Goal: Task Accomplishment & Management: Manage account settings

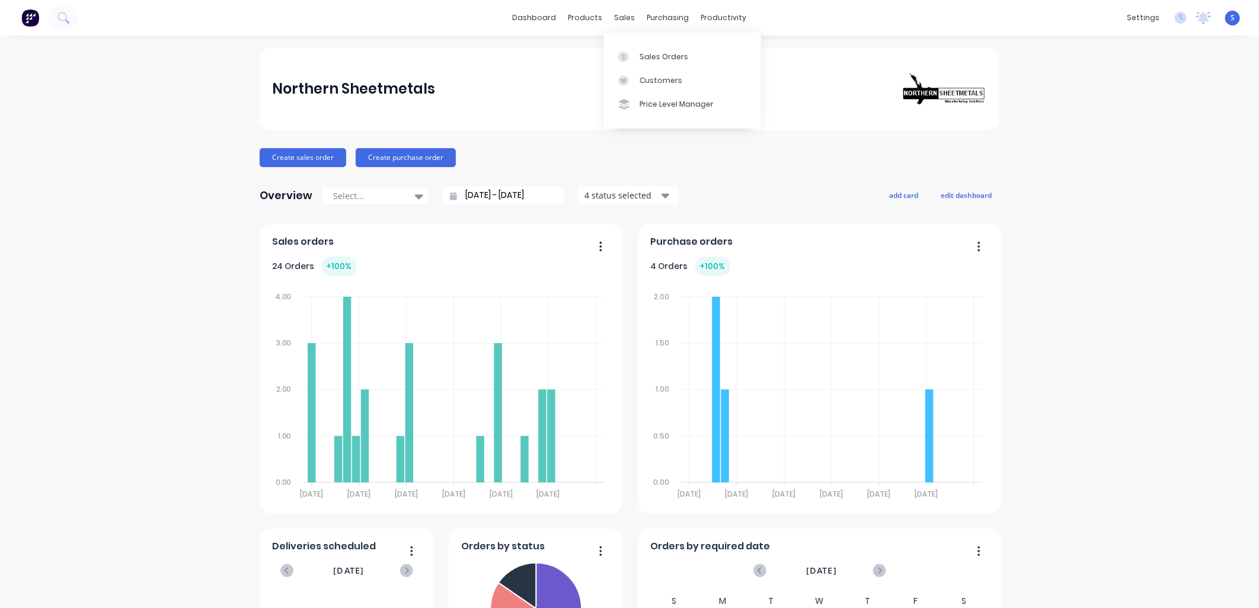
click at [629, 53] on div at bounding box center [627, 57] width 18 height 11
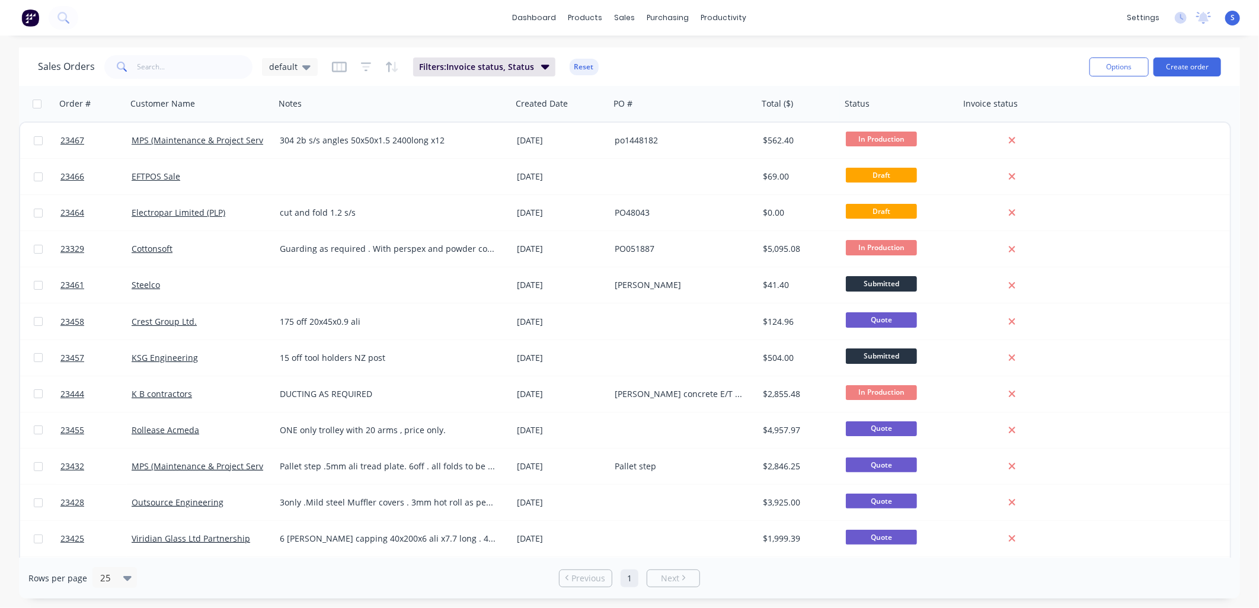
click at [187, 139] on link "MPS (Maintenance & Project Services Ltd)" at bounding box center [214, 140] width 164 height 11
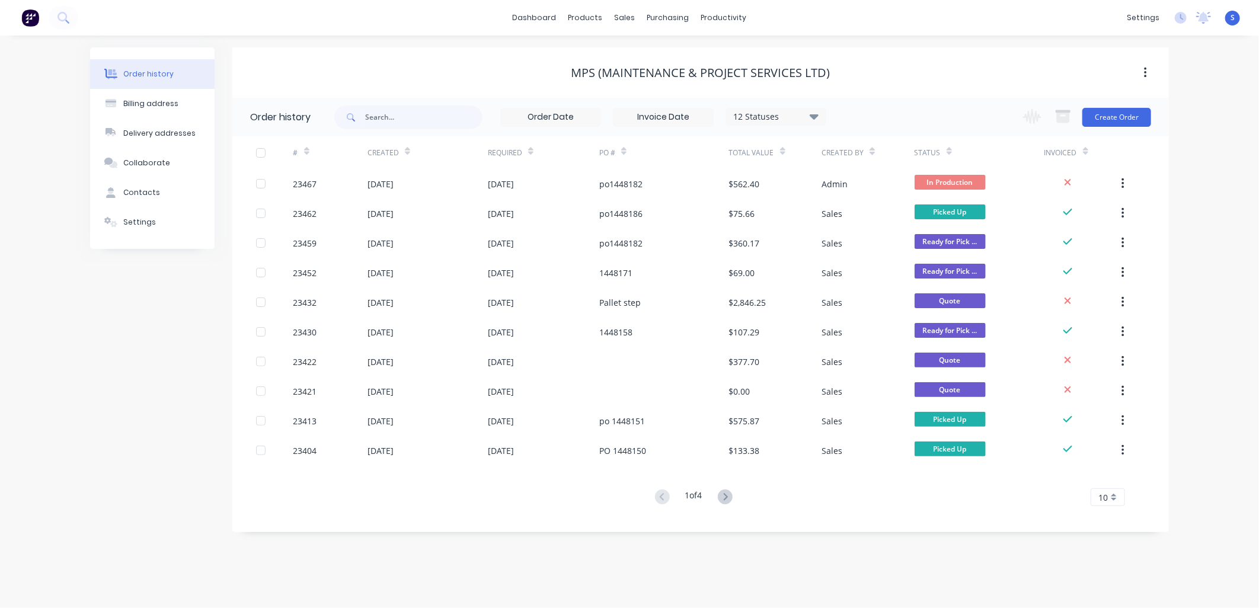
click at [311, 184] on div "23467" at bounding box center [305, 184] width 24 height 12
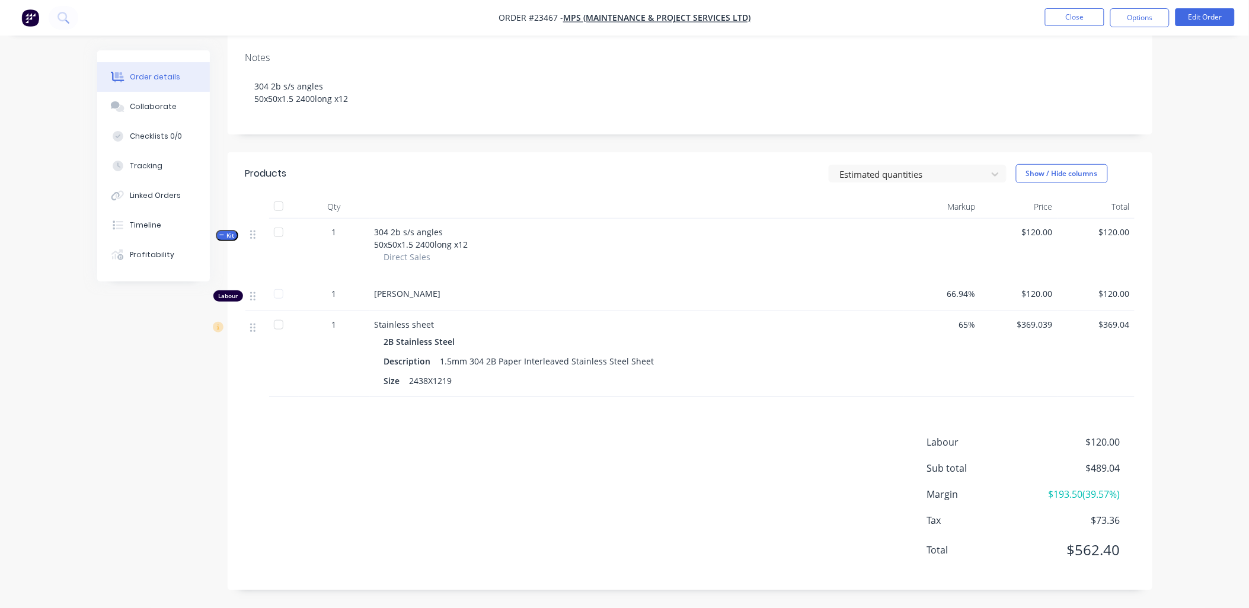
scroll to position [179, 0]
click at [837, 18] on button "Edit Order" at bounding box center [1204, 17] width 59 height 18
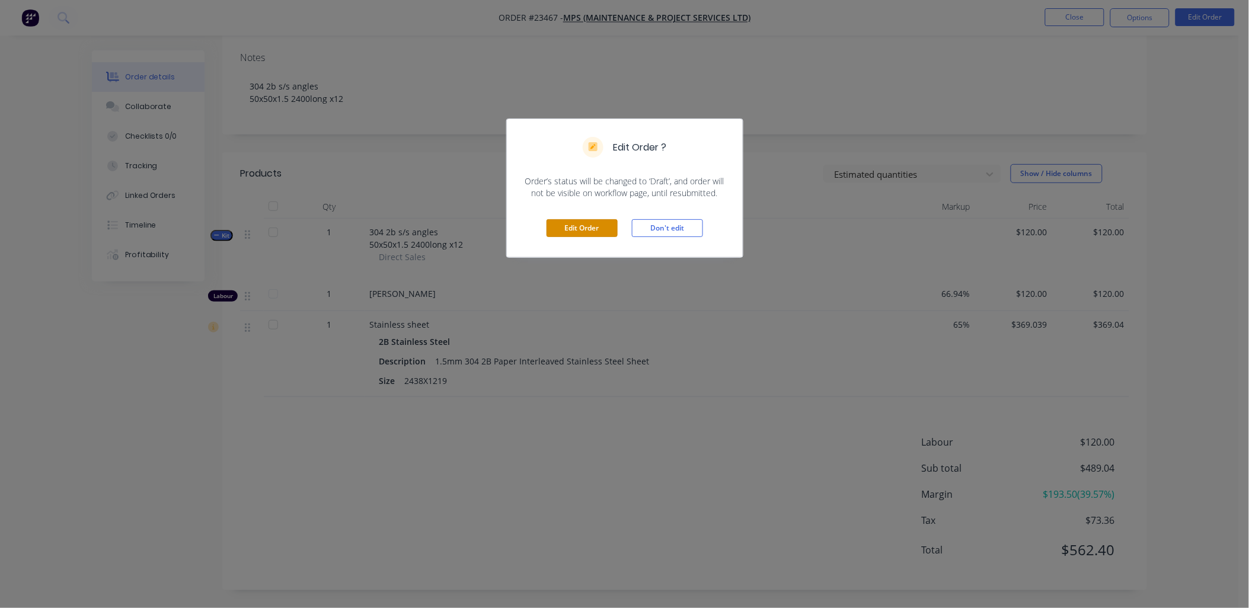
click at [589, 229] on button "Edit Order" at bounding box center [581, 228] width 71 height 18
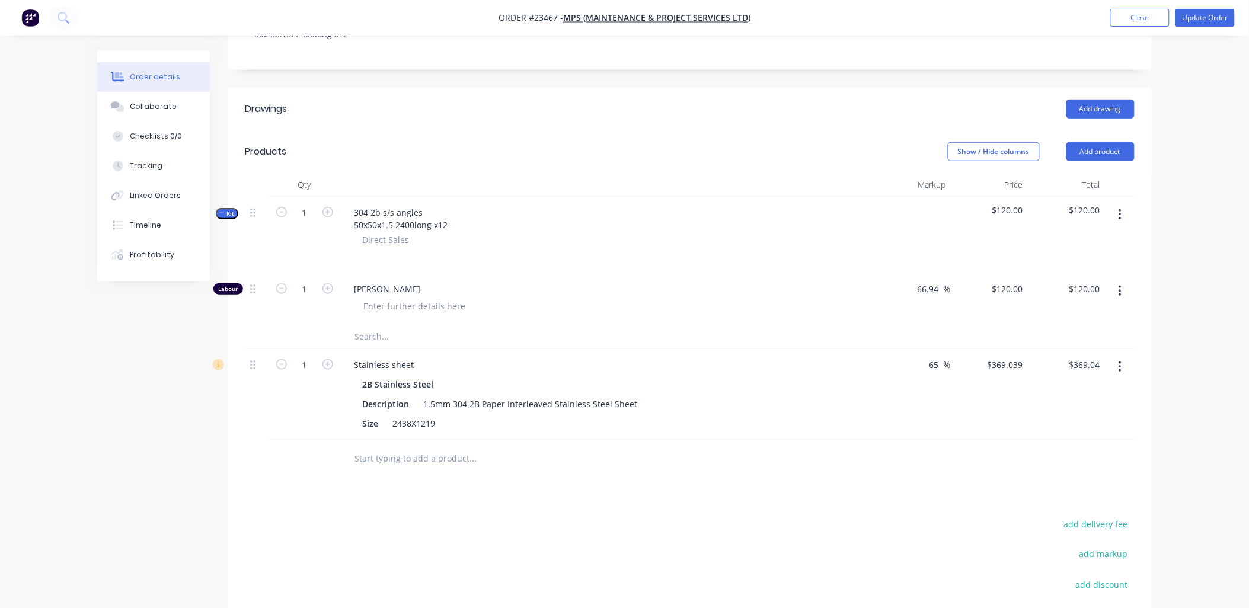
scroll to position [286, 0]
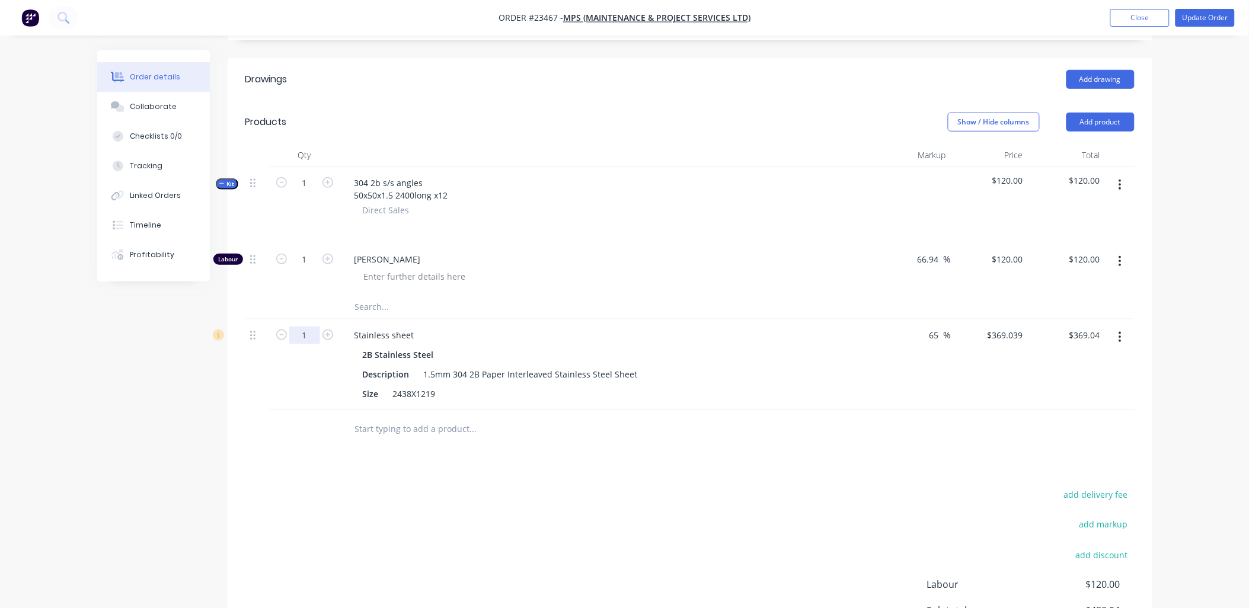
click at [316, 327] on input "1" at bounding box center [304, 336] width 31 height 18
type input "0.75"
type input "$276.78"
click at [325, 423] on div "add delivery fee add markup add discount Labour $120.00 Sub total $489.04 Margi…" at bounding box center [689, 600] width 889 height 229
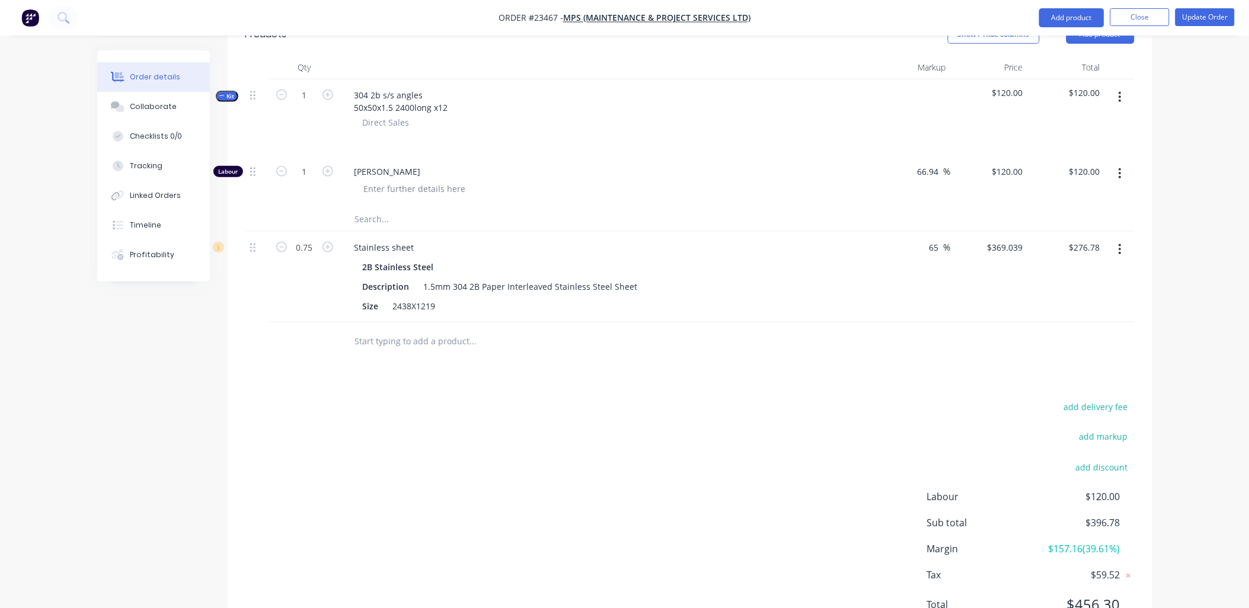
scroll to position [368, 0]
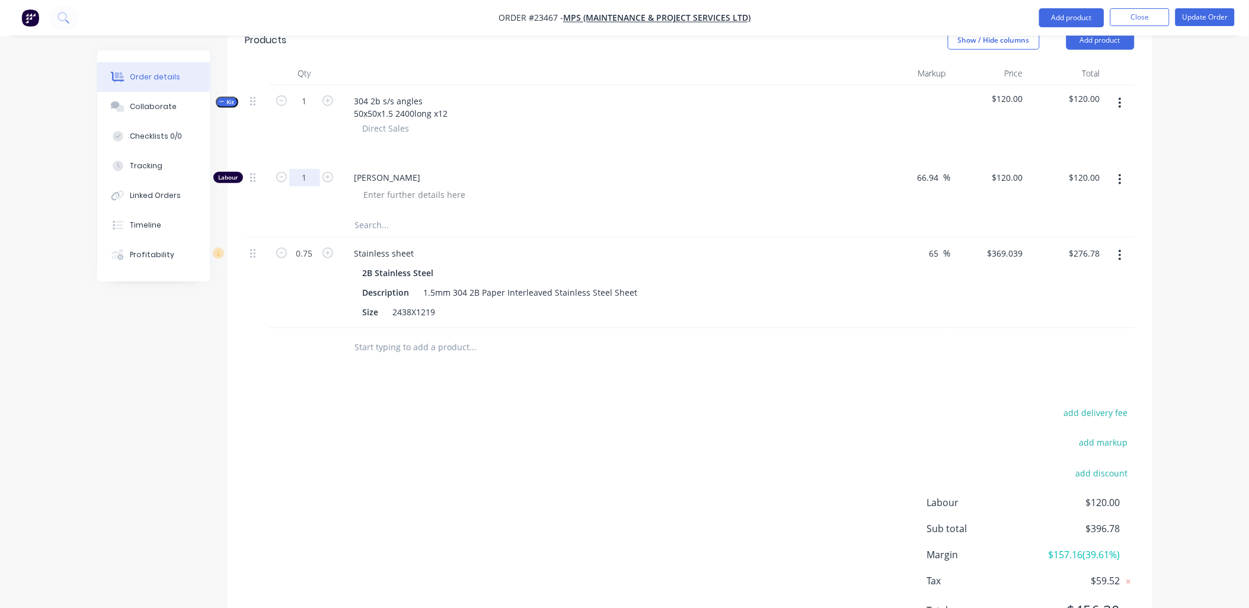
click at [315, 169] on input "1" at bounding box center [304, 178] width 31 height 18
type input "0.75"
type input "$90.00"
click at [577, 423] on div "add delivery fee add markup add discount Labour $120.00 Sub total $396.78 Margi…" at bounding box center [689, 519] width 889 height 229
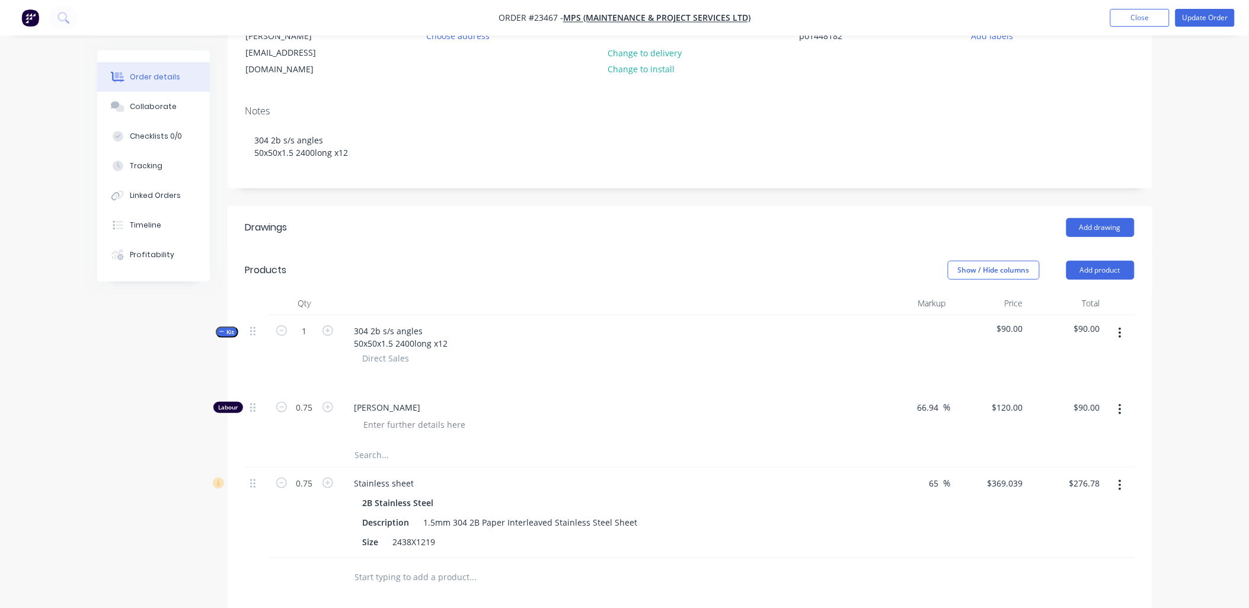
scroll to position [161, 0]
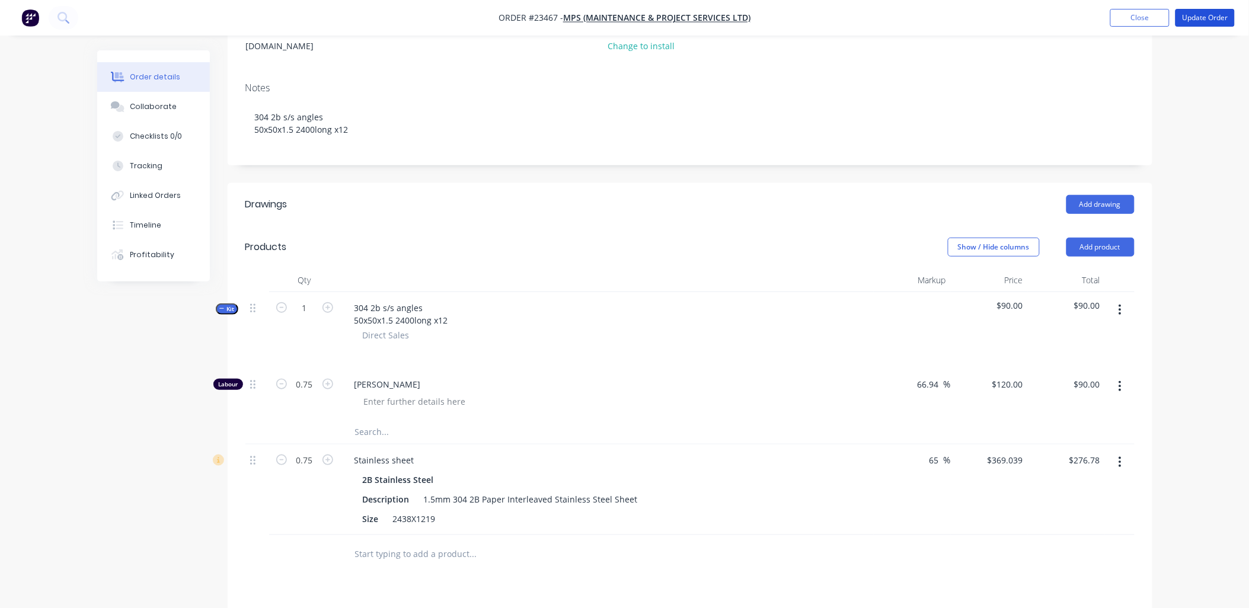
click at [837, 16] on button "Update Order" at bounding box center [1204, 18] width 59 height 18
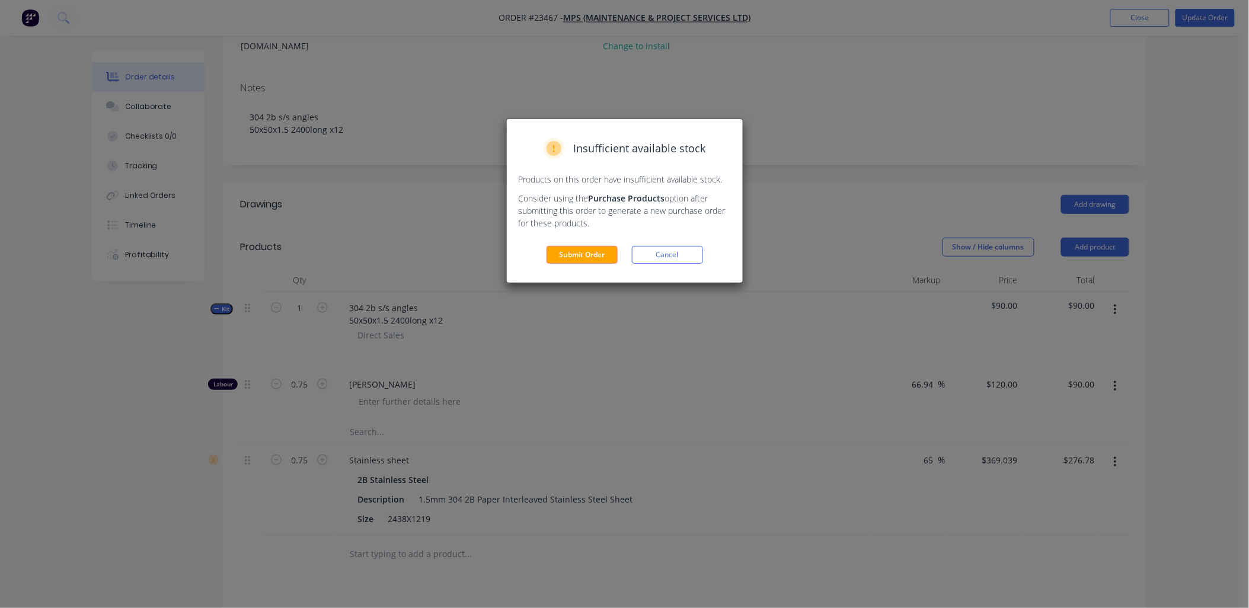
click at [590, 257] on button "Submit Order" at bounding box center [581, 255] width 71 height 18
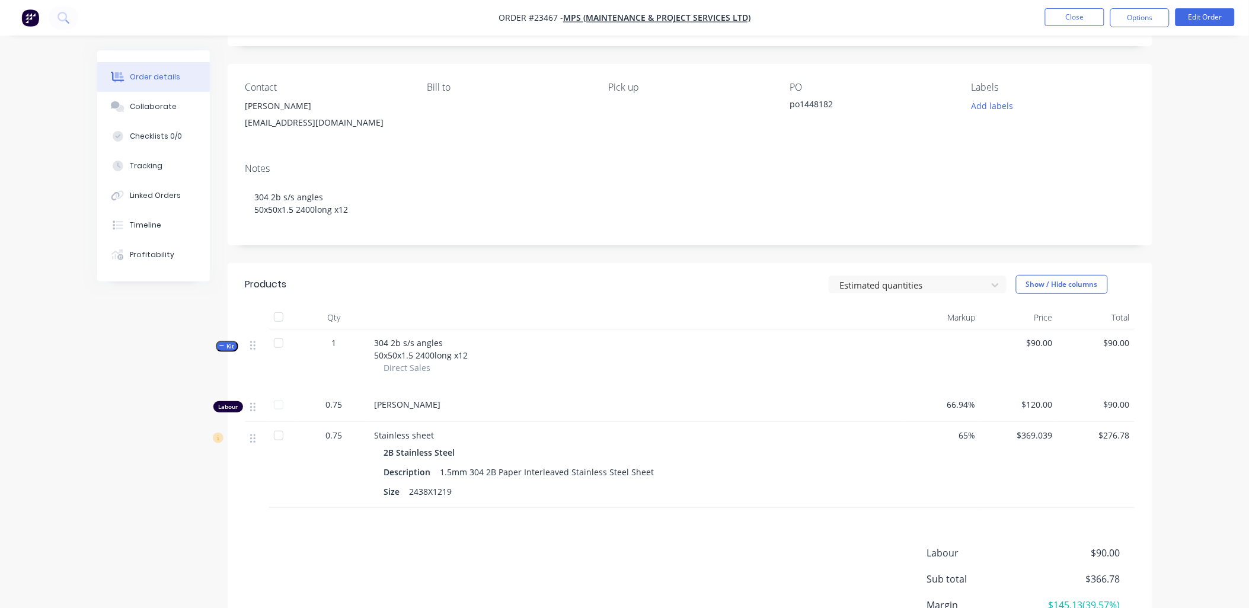
scroll to position [179, 0]
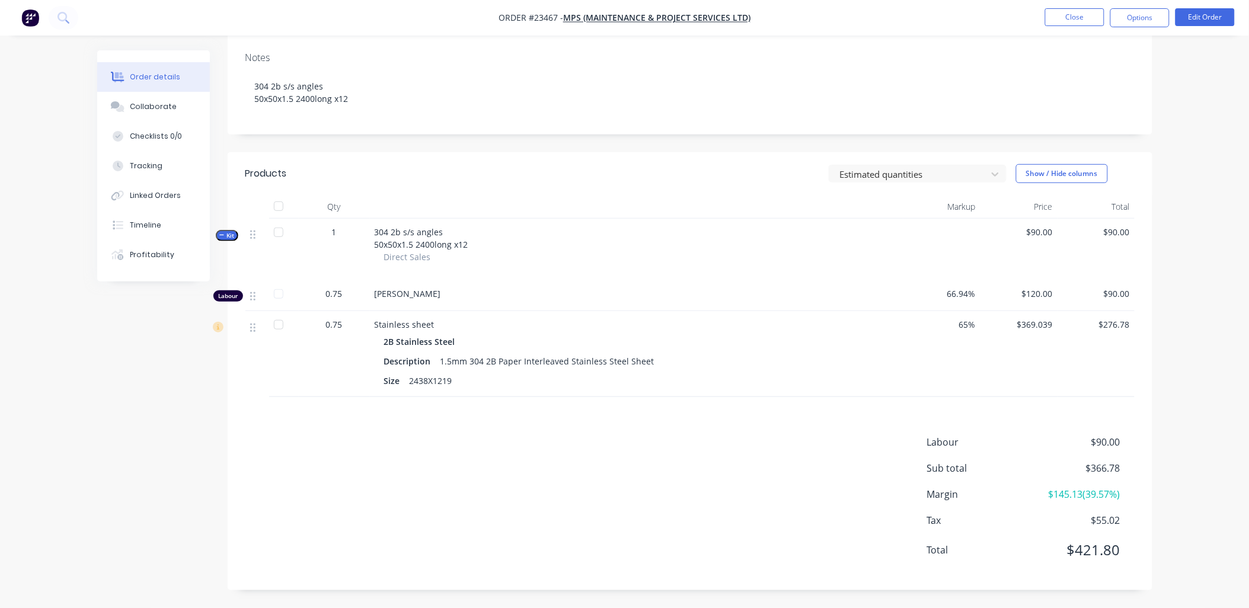
click at [341, 293] on span "0.75" at bounding box center [334, 293] width 17 height 12
click at [837, 18] on button "Edit Order" at bounding box center [1204, 17] width 59 height 18
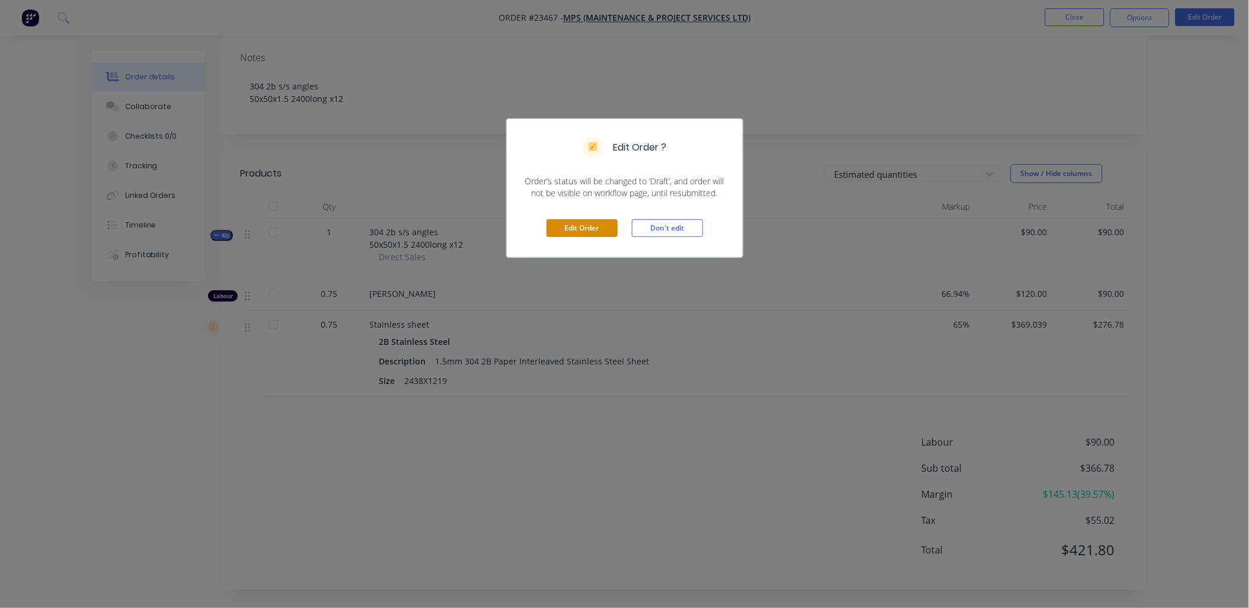
click at [599, 228] on button "Edit Order" at bounding box center [581, 228] width 71 height 18
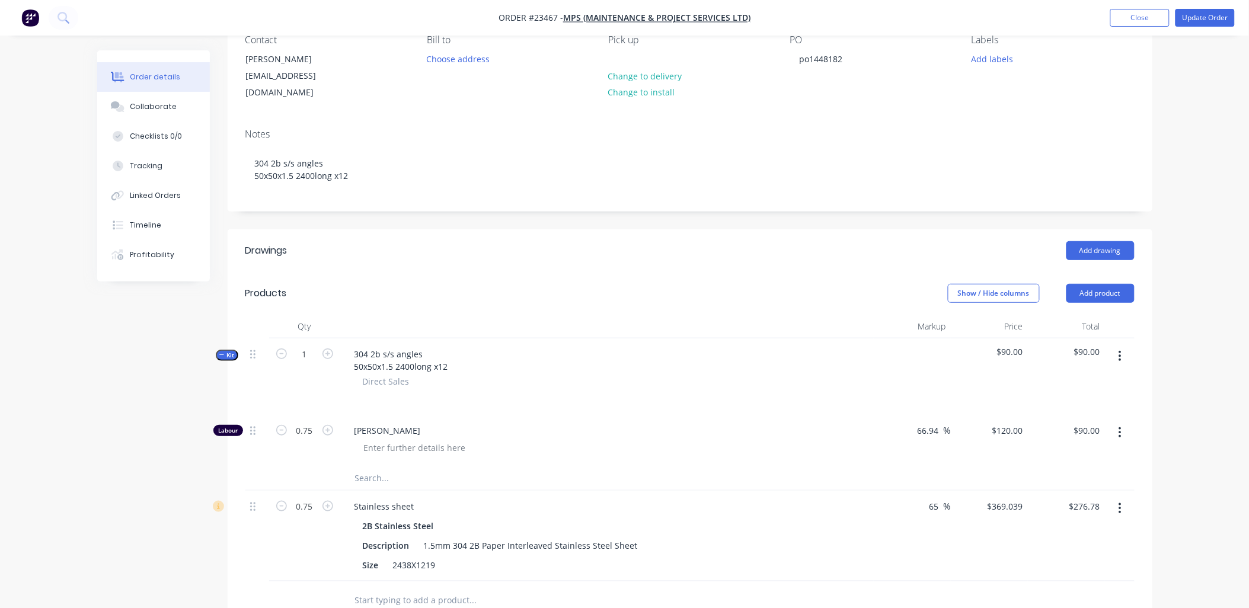
scroll to position [174, 0]
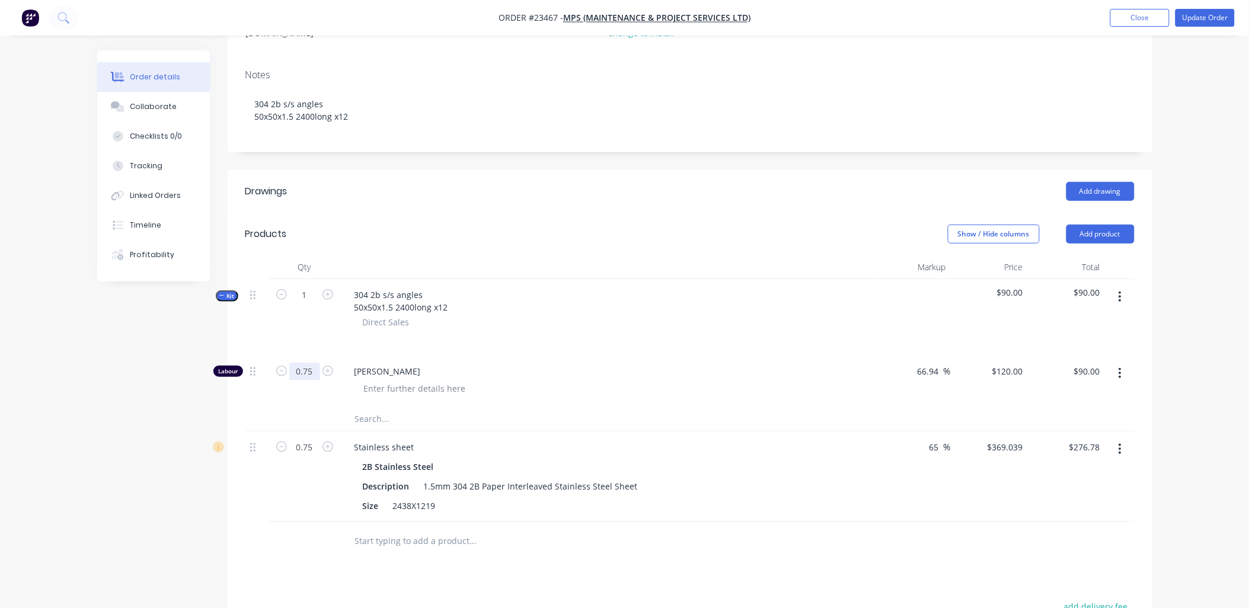
click at [318, 363] on input "0.75" at bounding box center [304, 372] width 31 height 18
type input "1"
type input "$120.00"
click at [644, 423] on div at bounding box center [523, 541] width 356 height 24
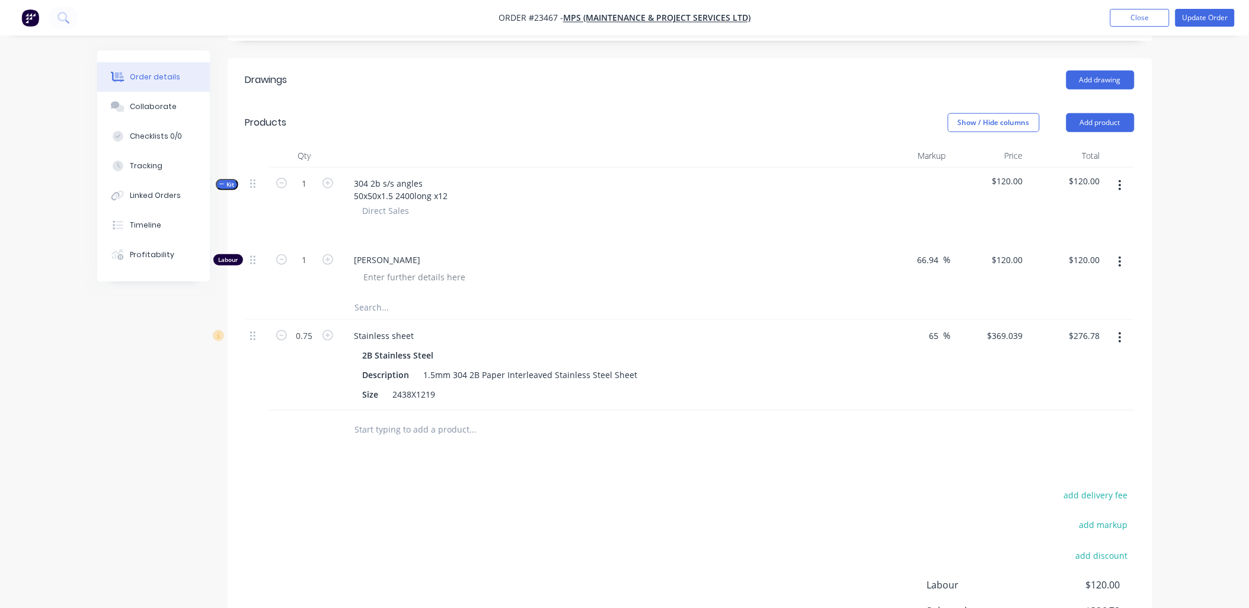
scroll to position [242, 0]
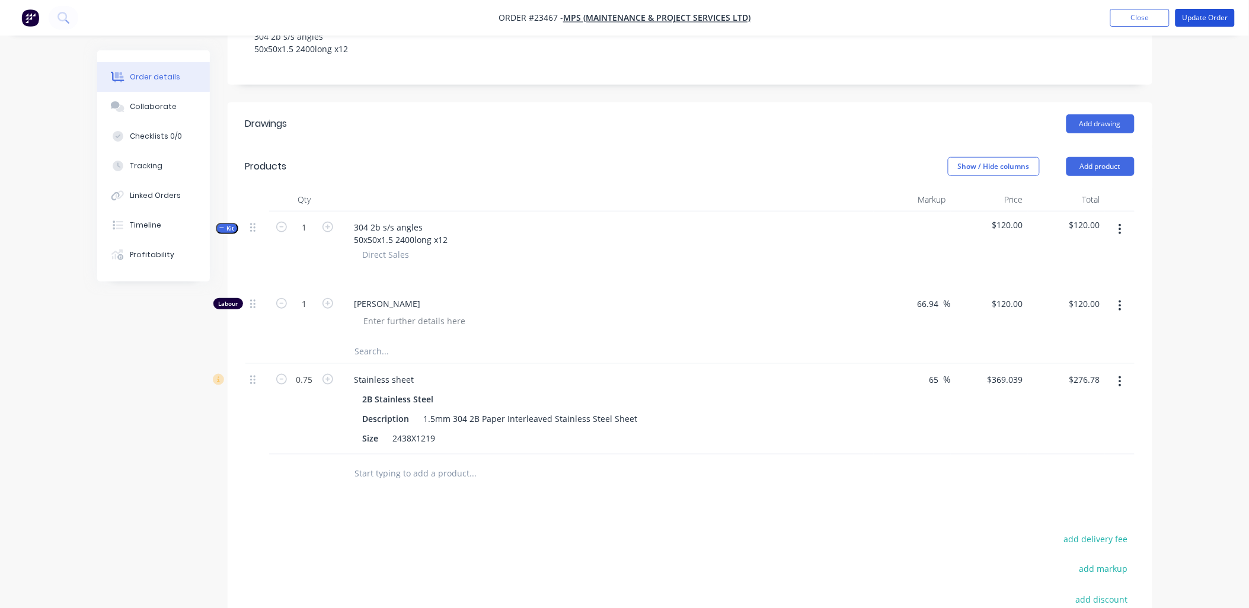
click at [837, 17] on button "Update Order" at bounding box center [1204, 18] width 59 height 18
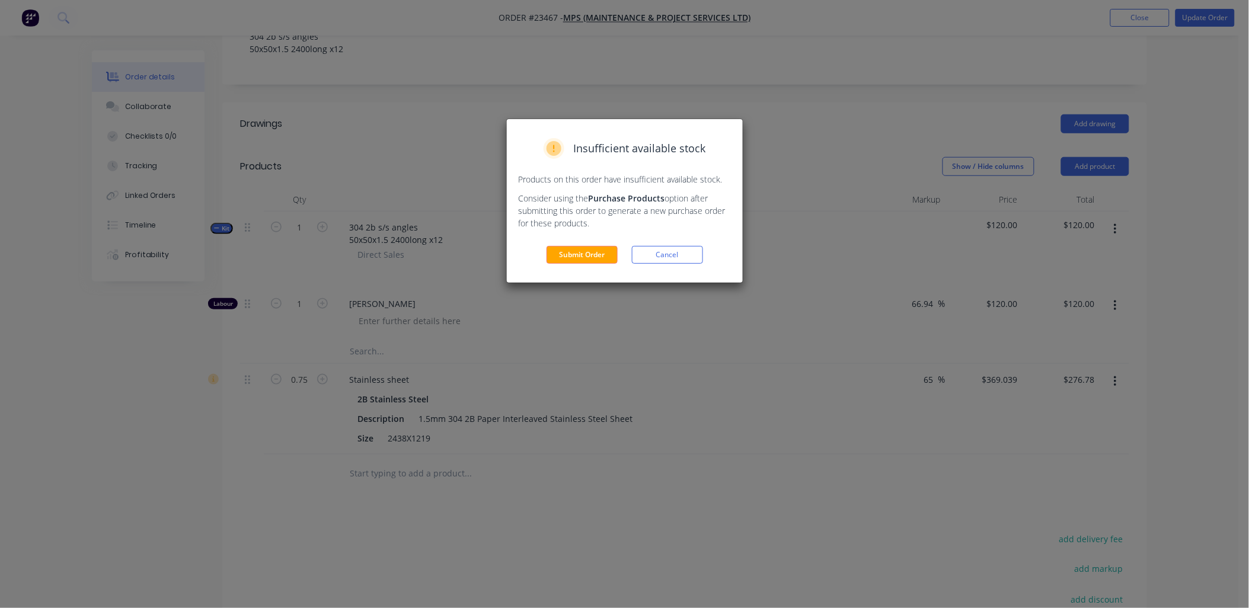
click at [591, 259] on button "Submit Order" at bounding box center [581, 255] width 71 height 18
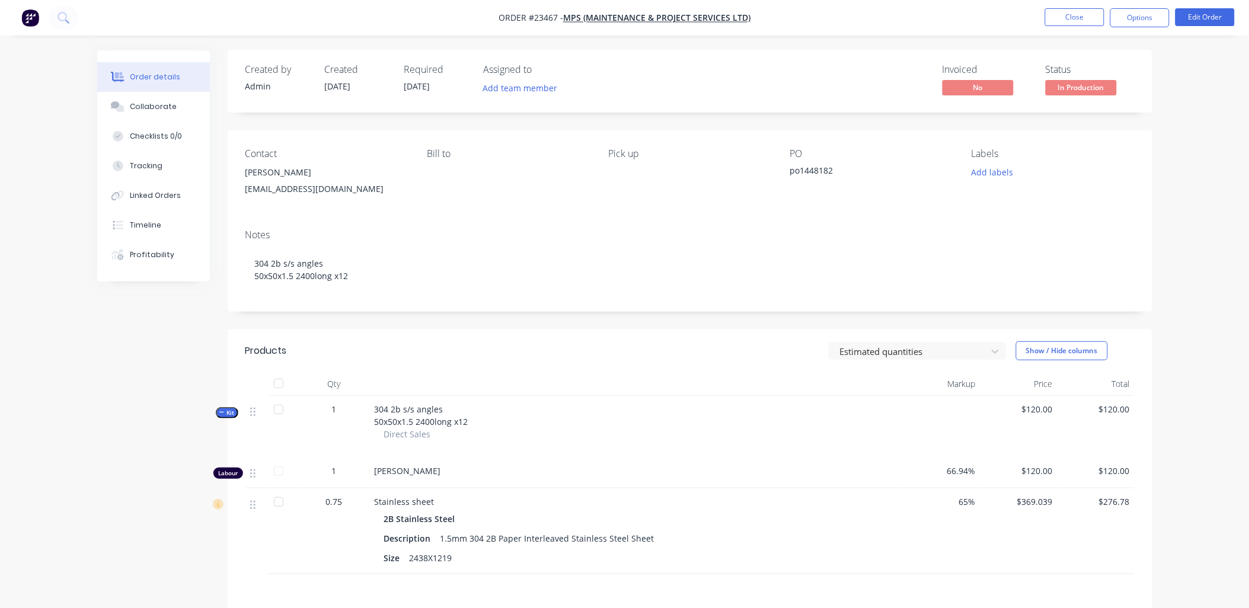
scroll to position [0, 0]
click at [837, 16] on button "Options" at bounding box center [1139, 17] width 59 height 19
click at [837, 142] on div "Work Order" at bounding box center [1103, 143] width 109 height 17
click at [837, 123] on div "Without pricing" at bounding box center [1103, 119] width 109 height 17
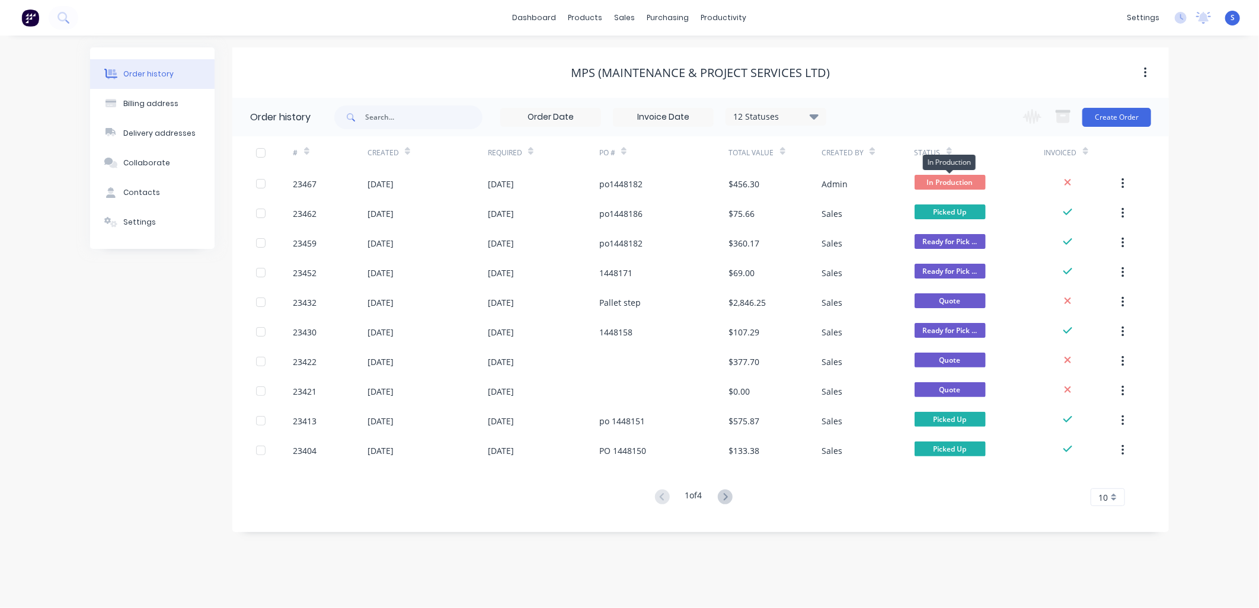
drag, startPoint x: 946, startPoint y: 181, endPoint x: 1038, endPoint y: 129, distance: 105.9
click at [837, 129] on div "Change order status Submitted Waiting on Supplier In Production Ready for Pick …" at bounding box center [1083, 117] width 135 height 39
click at [837, 180] on span "In Production" at bounding box center [949, 182] width 71 height 15
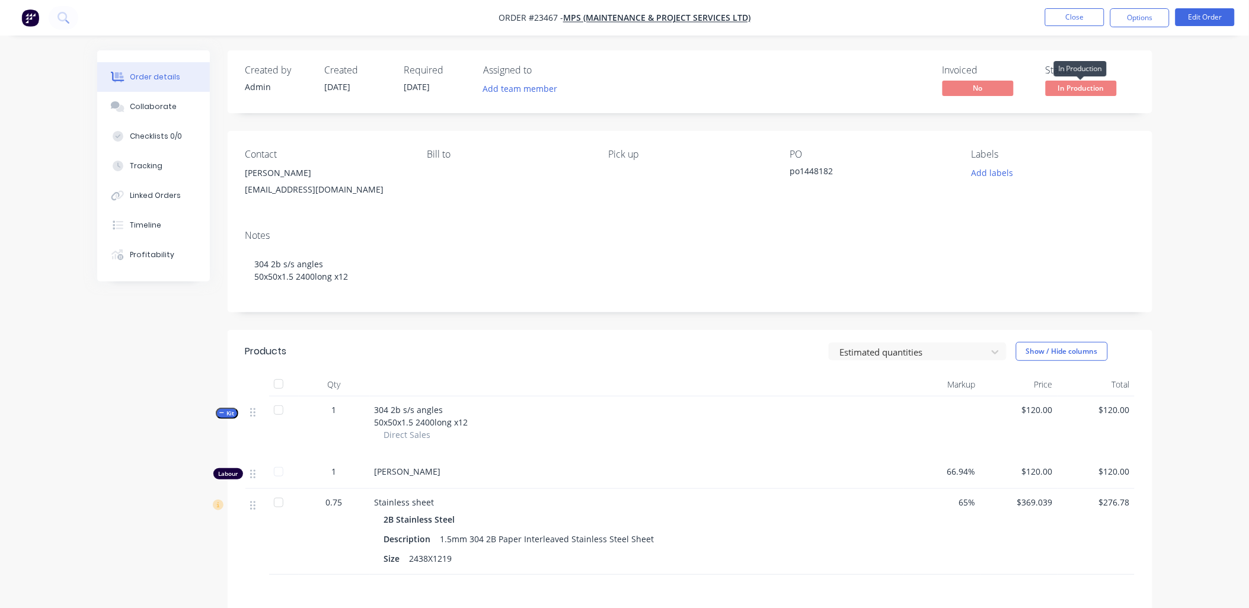
click at [837, 91] on span "In Production" at bounding box center [1080, 88] width 71 height 15
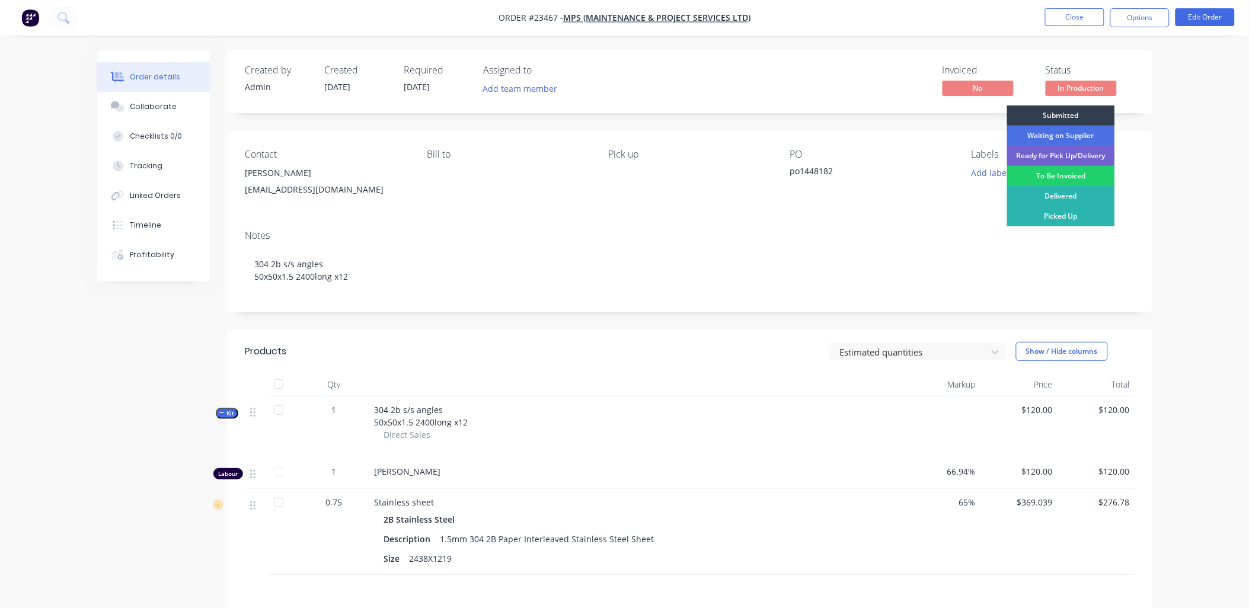
click at [837, 175] on div "To Be Invoiced" at bounding box center [1061, 176] width 108 height 20
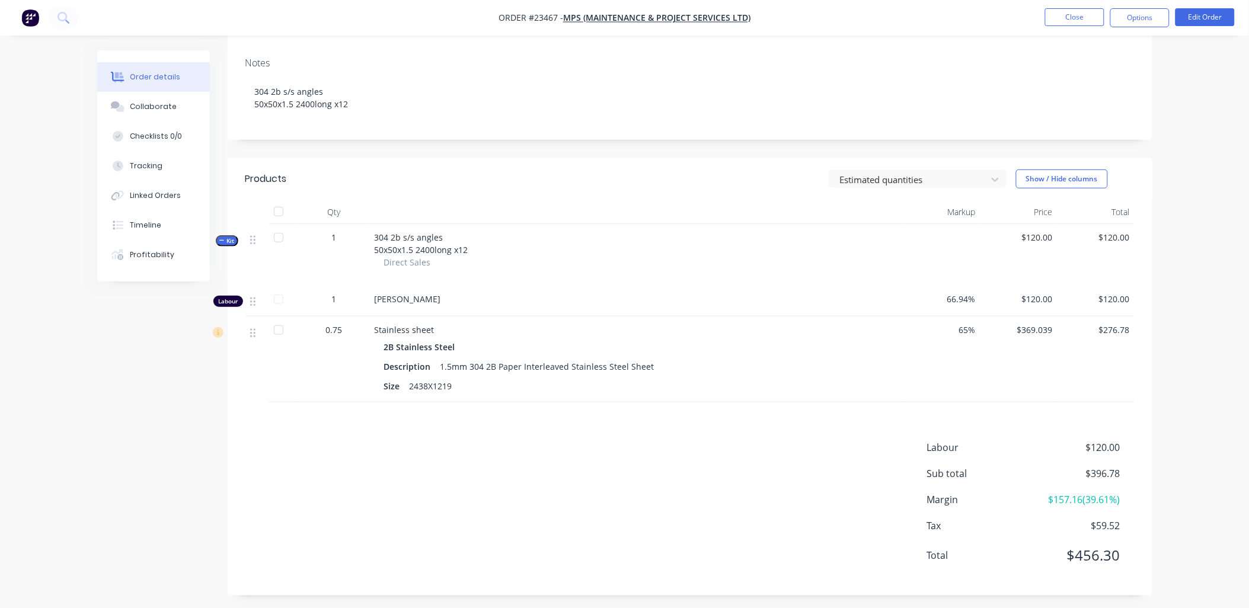
scroll to position [179, 0]
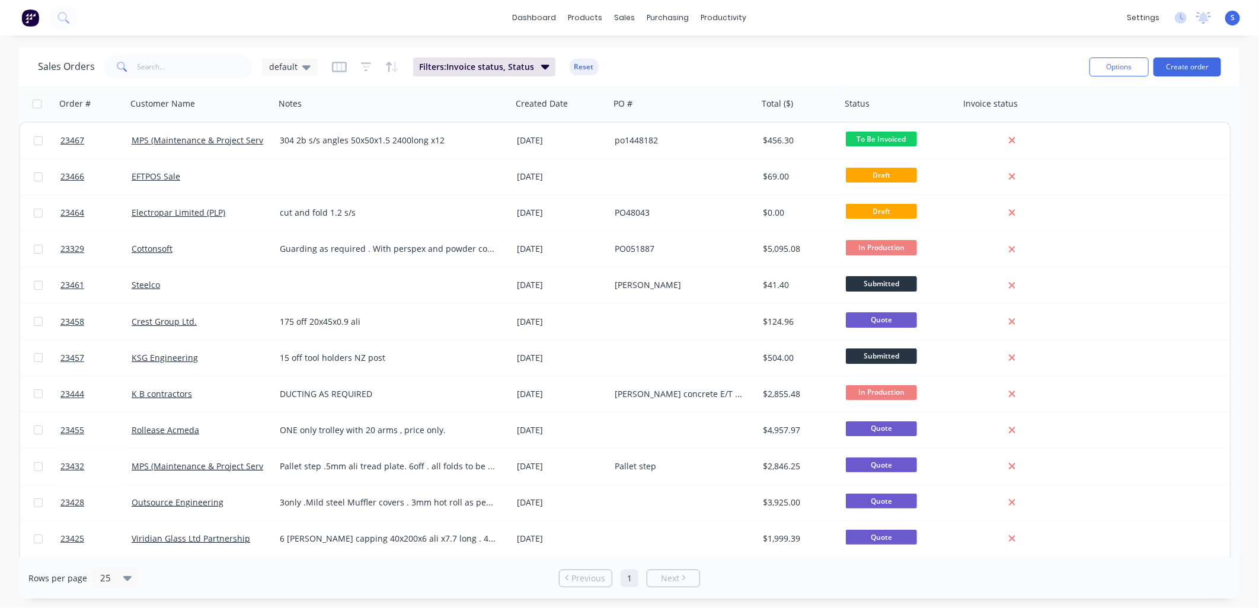
click at [74, 174] on span "23466" at bounding box center [72, 177] width 24 height 12
click at [149, 175] on link "EFTPOS Sale" at bounding box center [156, 176] width 49 height 11
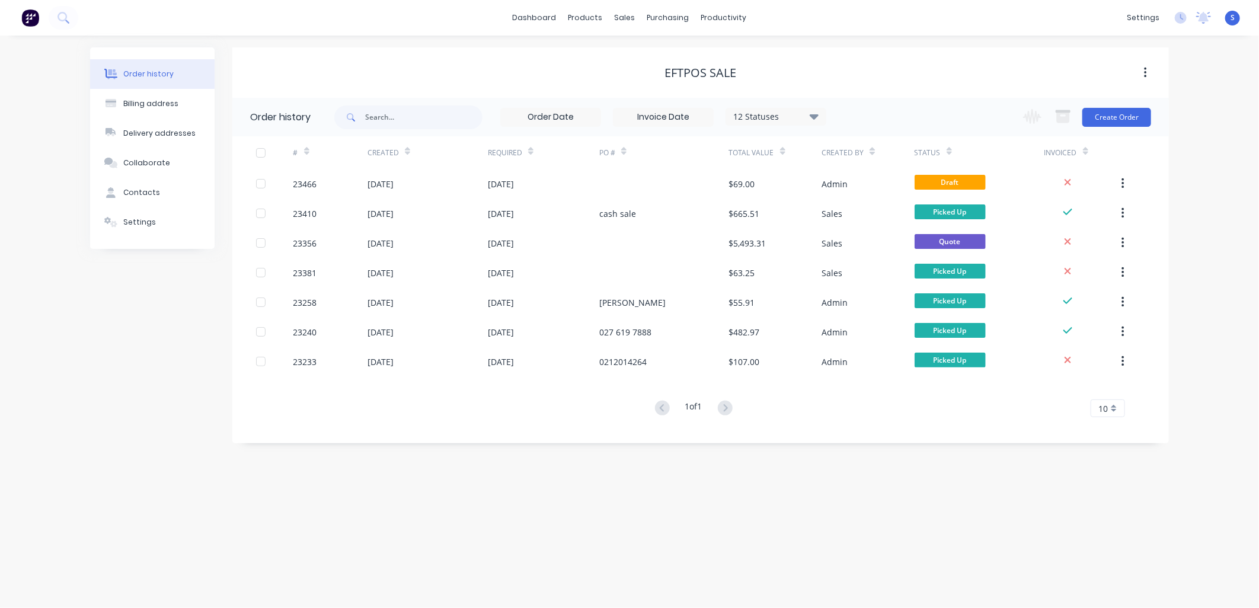
click at [299, 178] on div "23466" at bounding box center [305, 184] width 24 height 12
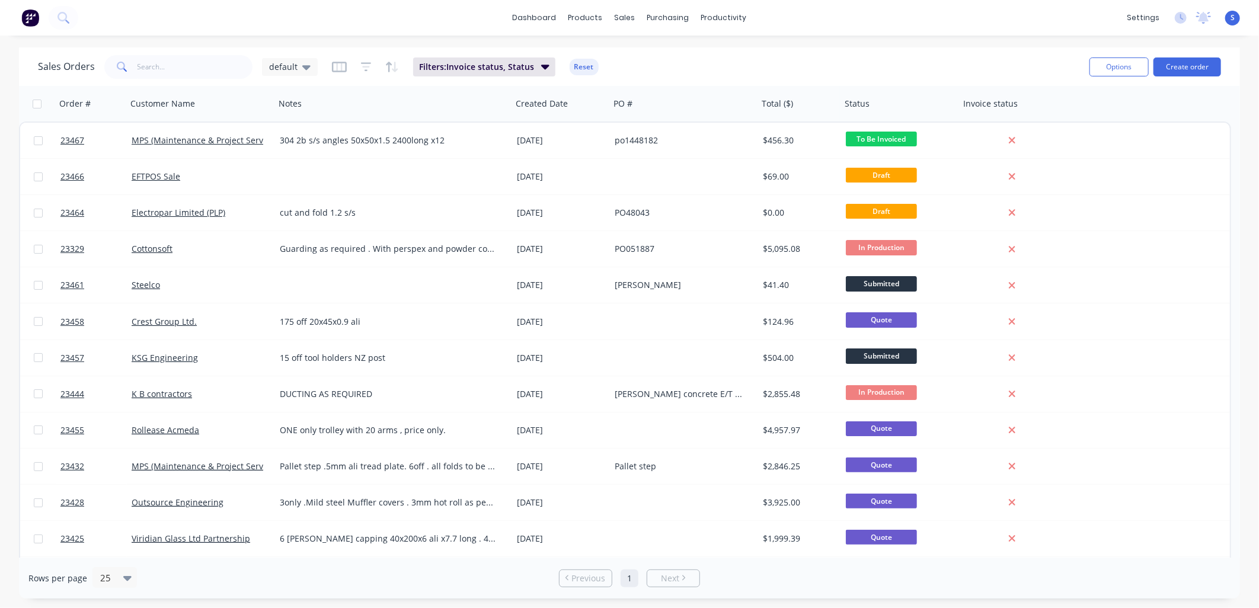
click at [837, 211] on span "Draft" at bounding box center [881, 211] width 71 height 15
click at [837, 210] on button "Archive" at bounding box center [913, 211] width 119 height 24
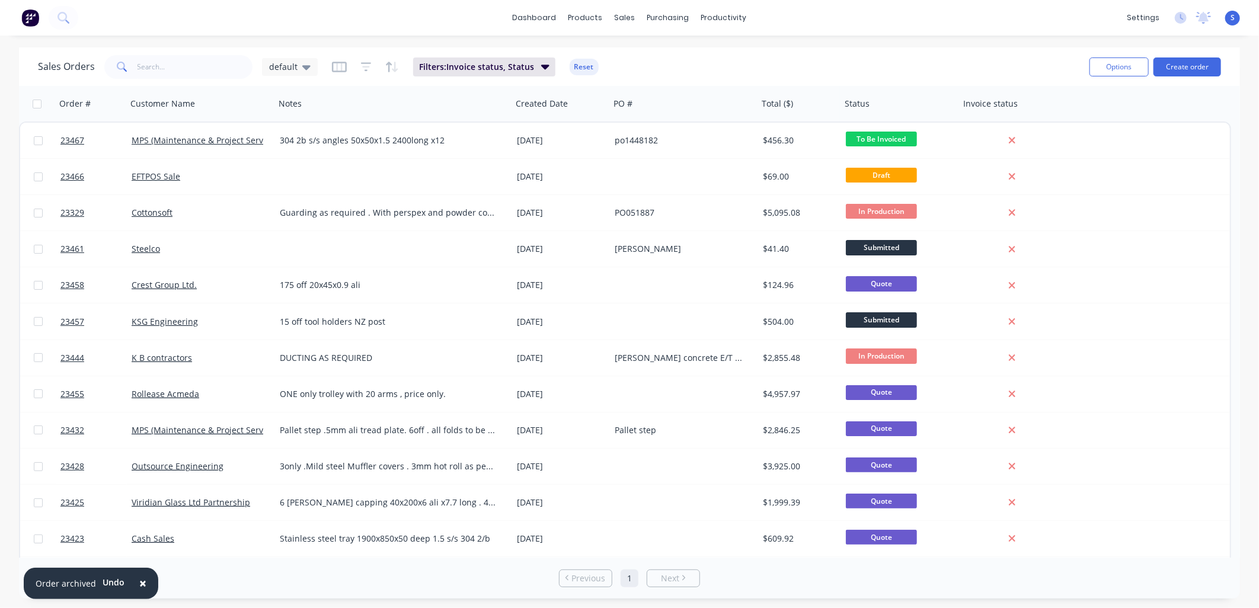
click at [149, 174] on link "EFTPOS Sale" at bounding box center [156, 176] width 49 height 11
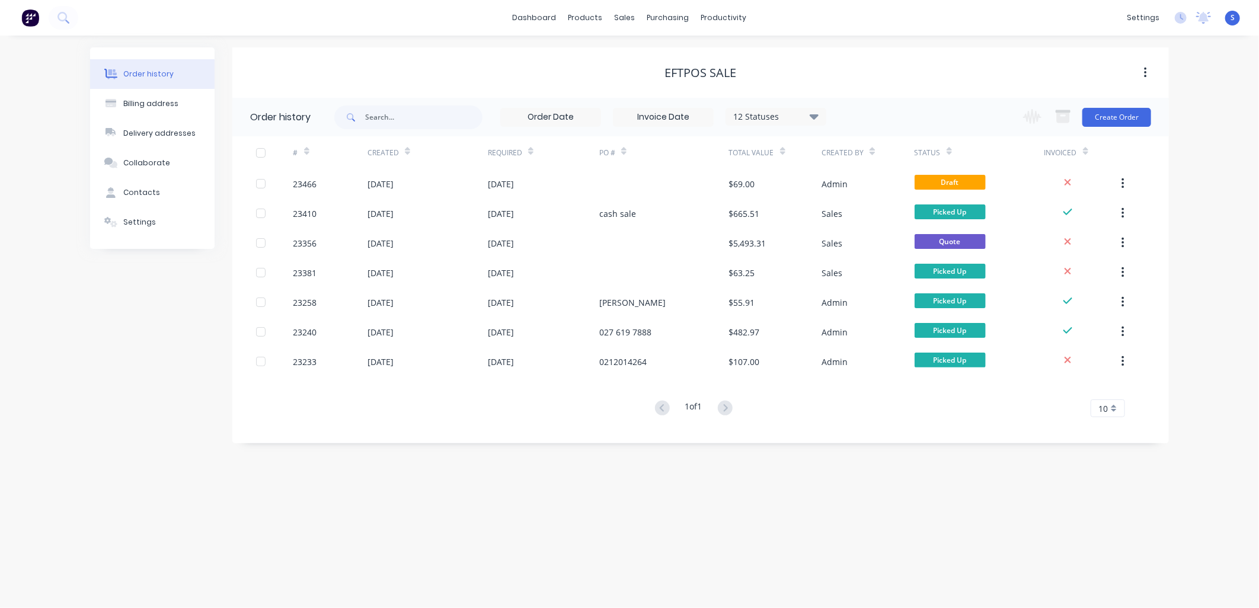
click at [316, 184] on div "23466" at bounding box center [305, 184] width 24 height 12
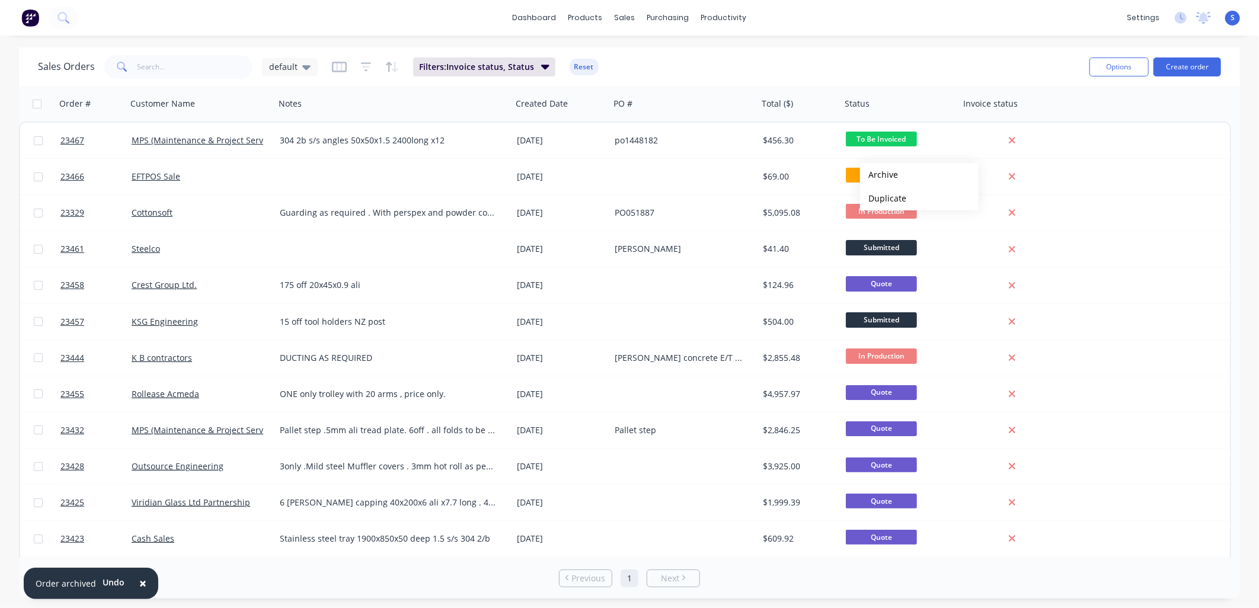
click at [837, 171] on button "Archive" at bounding box center [919, 175] width 119 height 24
